Goal: Contribute content: Contribute content

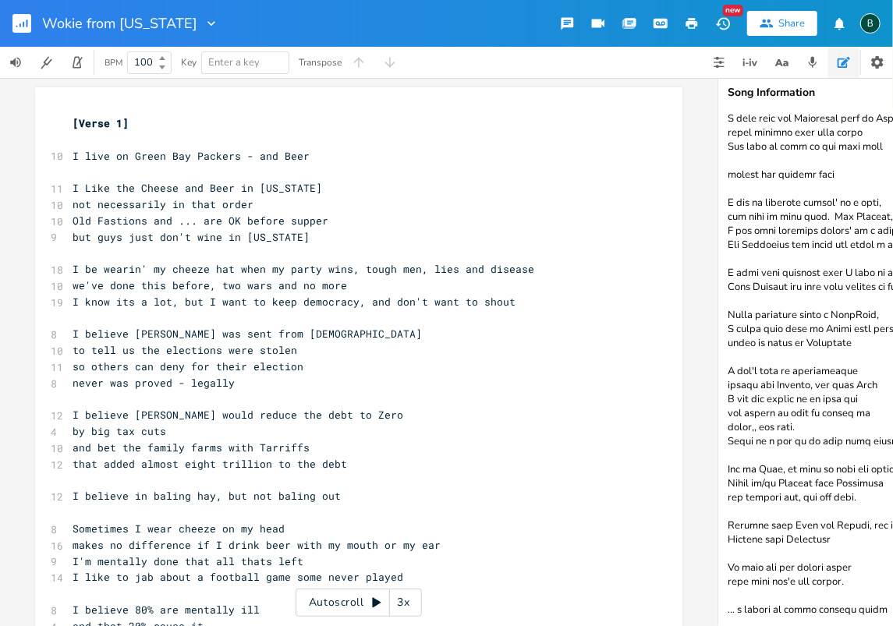
scroll to position [353, 0]
drag, startPoint x: 735, startPoint y: 601, endPoint x: 888, endPoint y: 598, distance: 153.7
click at [888, 598] on textarea at bounding box center [874, 367] width 312 height 518
drag, startPoint x: 888, startPoint y: 598, endPoint x: 725, endPoint y: 604, distance: 163.9
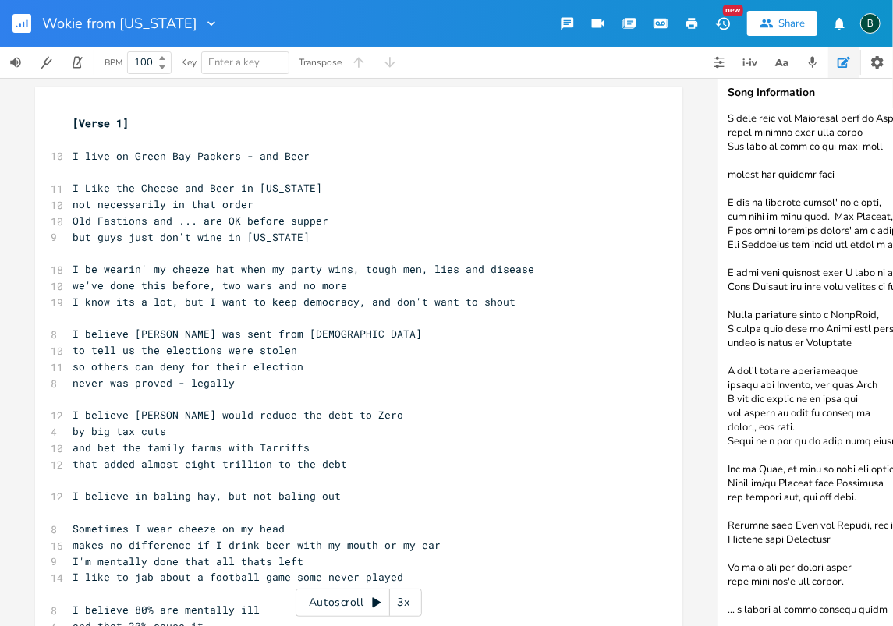
click at [725, 604] on textarea at bounding box center [874, 367] width 312 height 518
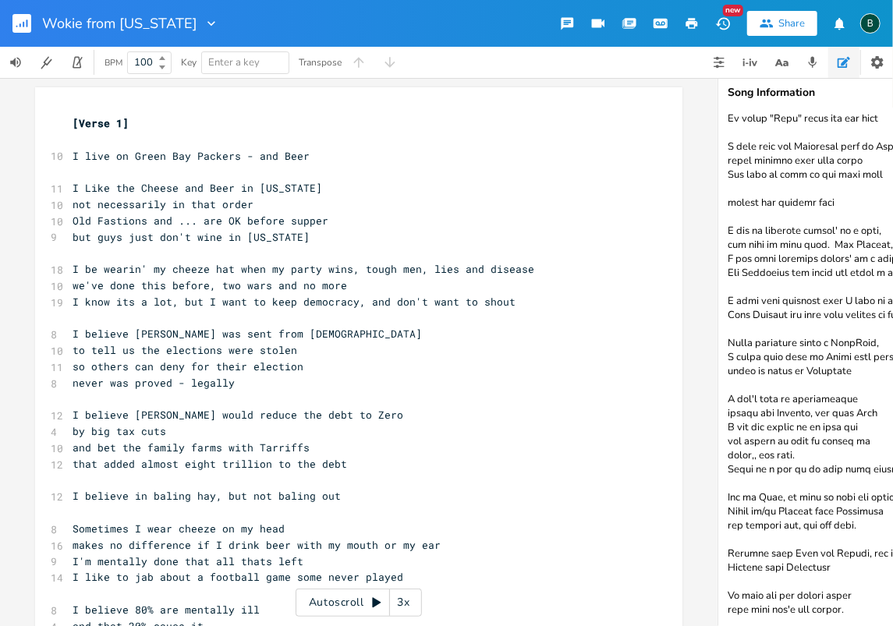
type textarea "noun - consternation a sudden, alarming amazement or dread that results in utte…"
click at [297, 155] on span "I live on Green Bay Packers - and Beer" at bounding box center [191, 156] width 237 height 14
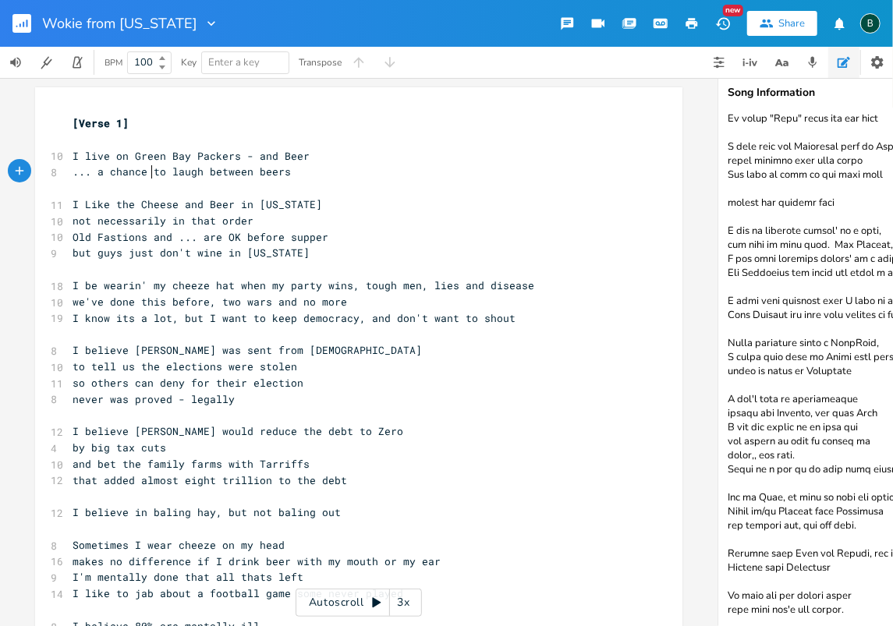
click at [147, 170] on span "... a chance to laugh between beers" at bounding box center [182, 172] width 218 height 14
click at [165, 174] on span "... a chance to laugh between beers" at bounding box center [182, 172] width 218 height 14
type textarea "discuss foot ball"
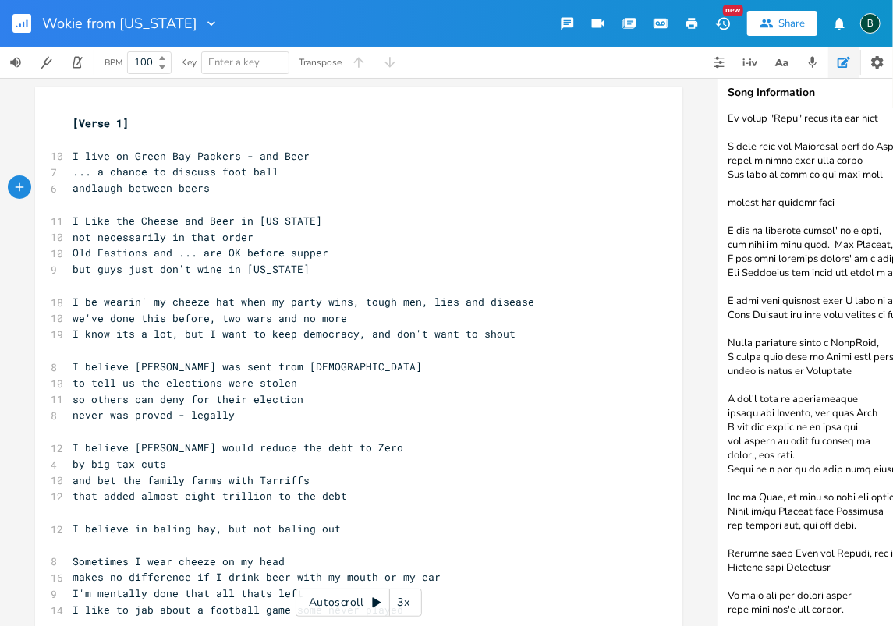
type textarea "and"
click at [206, 189] on span "and laugh between beers" at bounding box center [145, 188] width 144 height 14
click at [297, 156] on span "I live on Green Bay Packers - and Beer" at bounding box center [191, 156] width 237 height 14
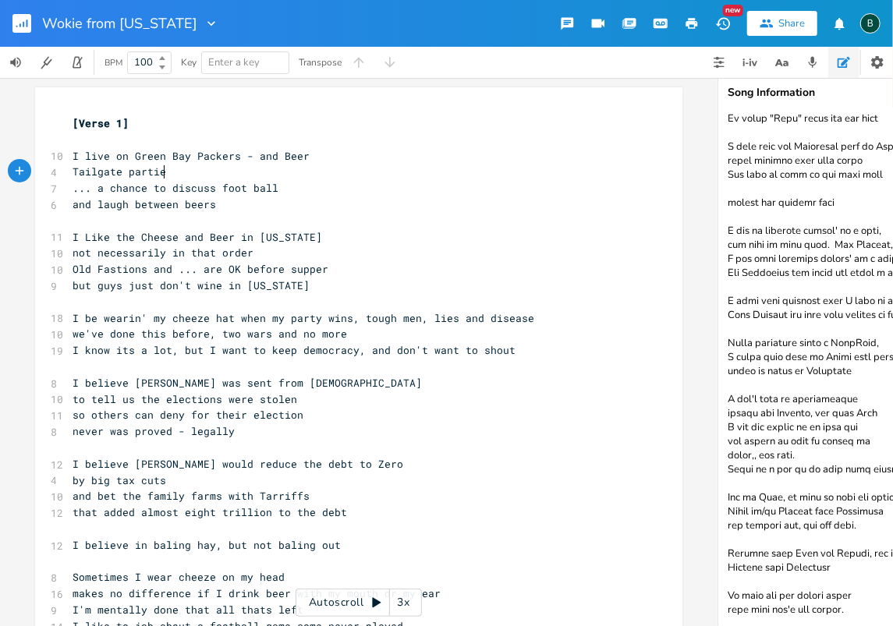
scroll to position [0, 70]
type textarea "Tailgate parties are a chance"
click at [594, 136] on pre "​" at bounding box center [350, 140] width 563 height 16
click at [176, 204] on span "and laugh between beers" at bounding box center [145, 204] width 144 height 14
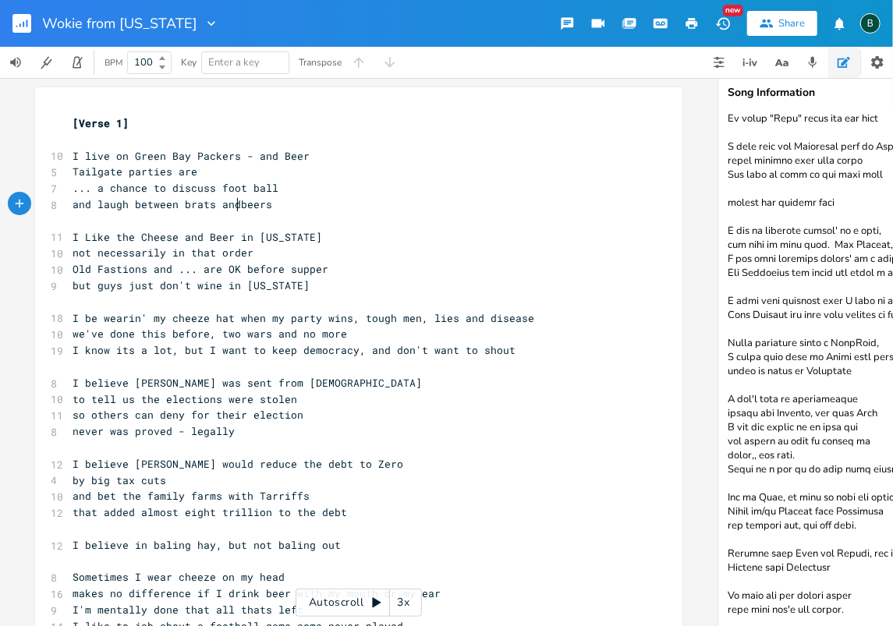
scroll to position [0, 45]
type textarea "brats and"
